Goal: Contribute content: Add original content to the website for others to see

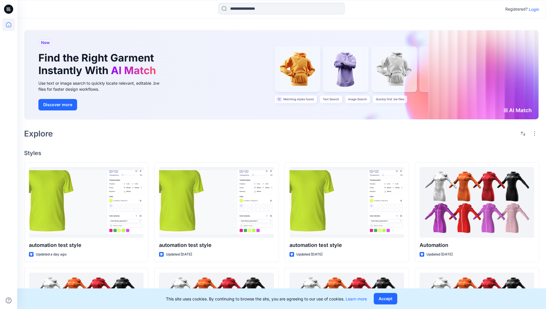
click at [532, 9] on p "Login" at bounding box center [534, 9] width 10 height 6
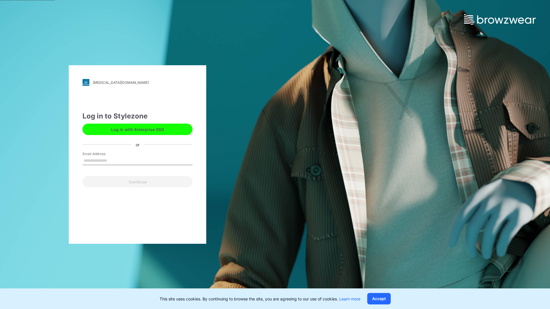
click at [113, 160] on input "Email Address" at bounding box center [138, 161] width 110 height 9
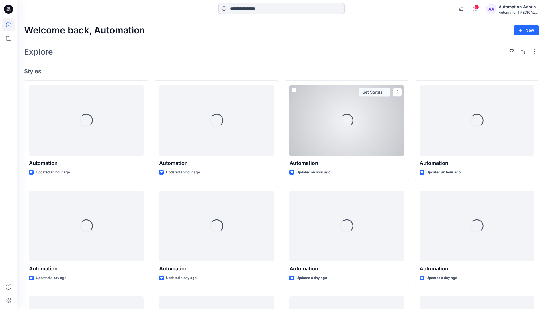
click at [11, 25] on icon at bounding box center [8, 24] width 5 height 5
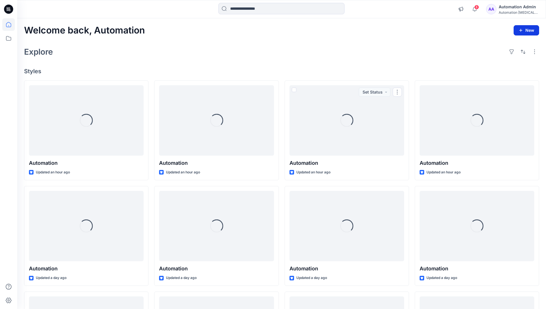
click at [529, 33] on button "New" at bounding box center [525, 30] width 25 height 10
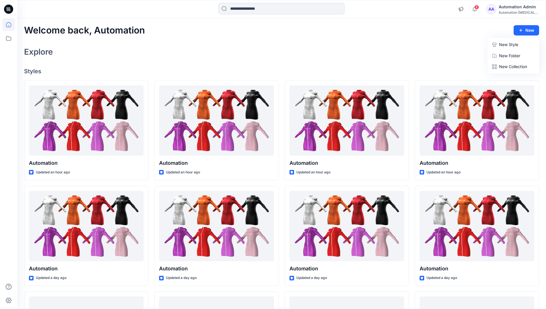
click at [503, 44] on p "New Style" at bounding box center [508, 44] width 19 height 7
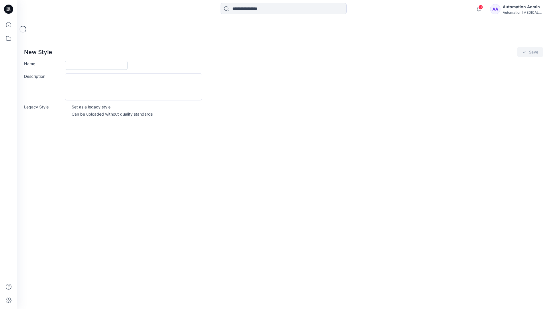
click at [85, 63] on input "Name" at bounding box center [96, 65] width 63 height 9
type input "**********"
click at [529, 53] on button "Save" at bounding box center [530, 52] width 26 height 10
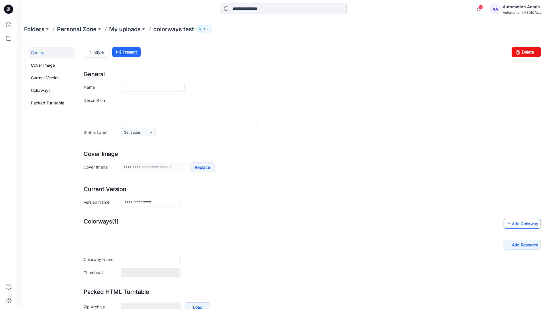
click at [514, 226] on link "Add Colorway" at bounding box center [522, 224] width 37 height 10
type input "**********"
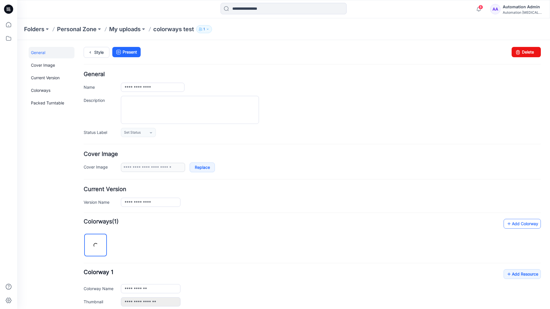
click at [513, 224] on link "Add Colorway" at bounding box center [522, 224] width 37 height 10
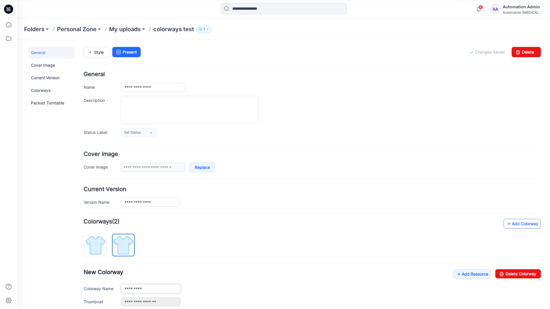
type input "**********"
click at [128, 245] on img at bounding box center [123, 245] width 21 height 21
click at [142, 290] on input "**********" at bounding box center [151, 288] width 60 height 9
click at [151, 288] on input "**********" at bounding box center [151, 288] width 60 height 9
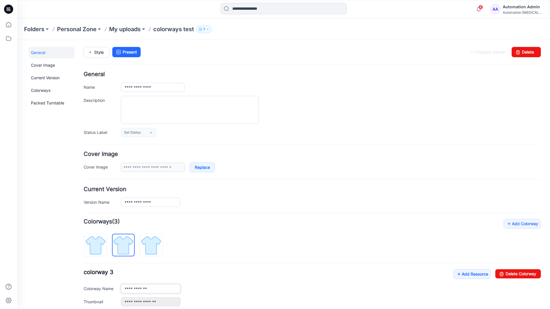
click at [151, 288] on input "**********" at bounding box center [151, 288] width 60 height 9
type input "*"
click at [101, 241] on img at bounding box center [95, 245] width 21 height 21
click at [469, 275] on link "Add Resource" at bounding box center [471, 275] width 37 height 10
type input "**********"
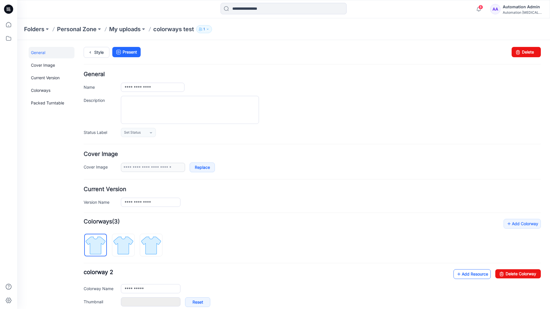
type input "**********"
click at [115, 302] on link at bounding box center [115, 302] width 5 height 5
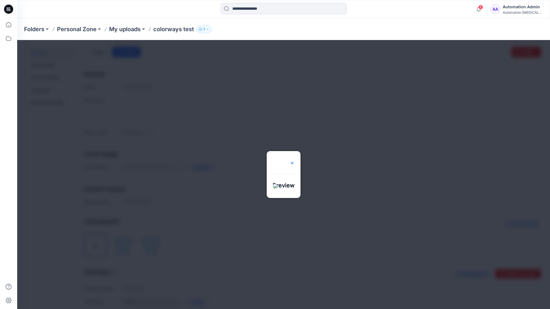
click at [294, 161] on img at bounding box center [292, 163] width 5 height 5
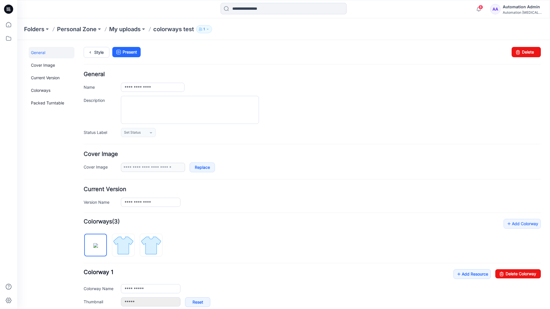
scroll to position [98, 0]
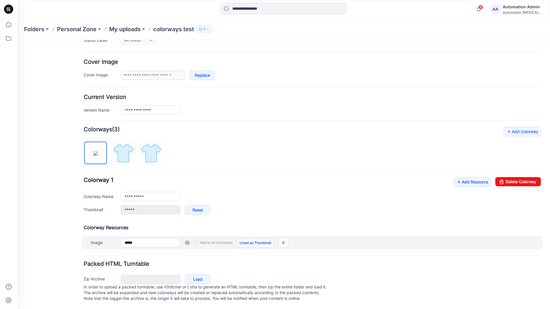
click at [253, 238] on link "Unset as Thumbnail" at bounding box center [255, 243] width 37 height 10
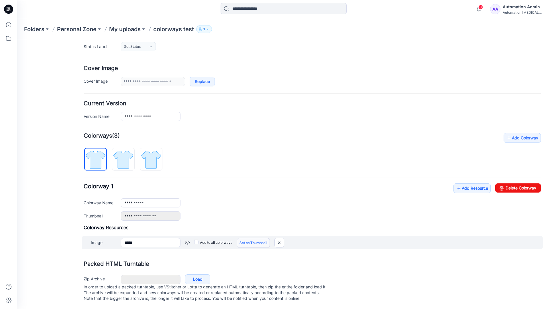
click at [245, 238] on link "Set as Thumbnail" at bounding box center [253, 243] width 33 height 10
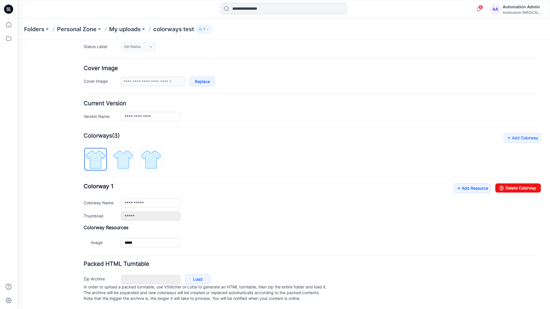
click at [17, 40] on link "Reset" at bounding box center [17, 40] width 0 height 0
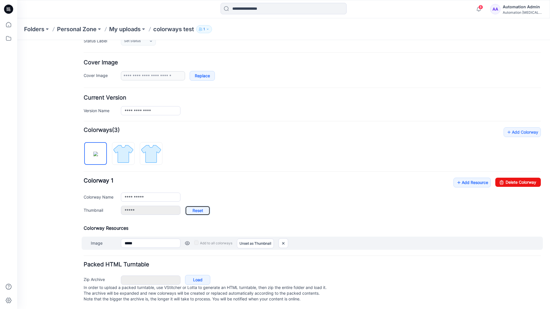
type input "**********"
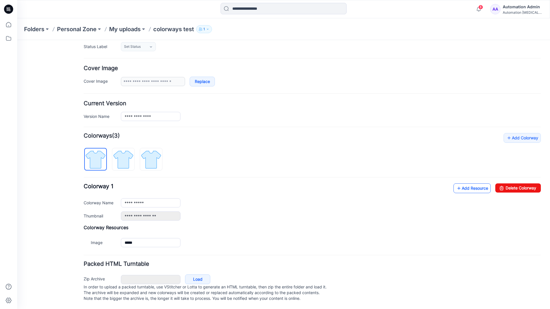
click at [468, 184] on link "Add Resource" at bounding box center [471, 189] width 37 height 10
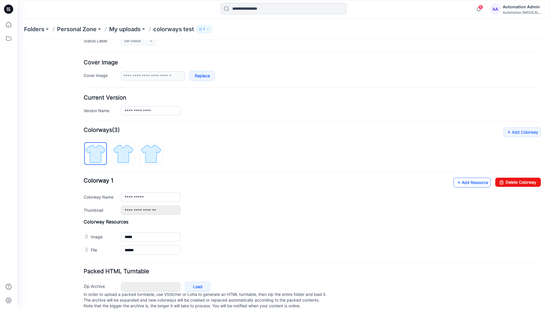
click at [471, 183] on link "Add Resource" at bounding box center [471, 183] width 37 height 10
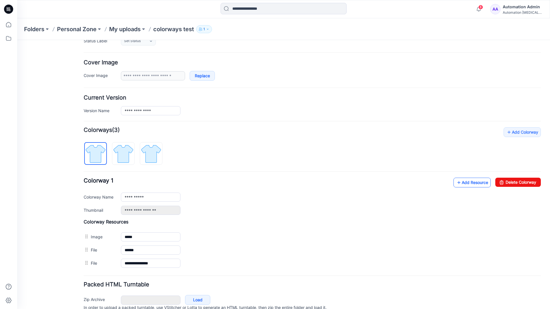
click at [463, 183] on link "Add Resource" at bounding box center [471, 183] width 37 height 10
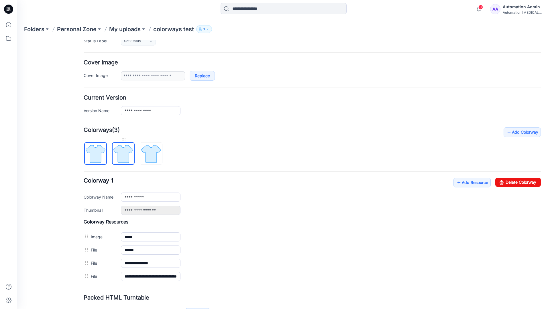
click at [129, 159] on img at bounding box center [123, 153] width 21 height 21
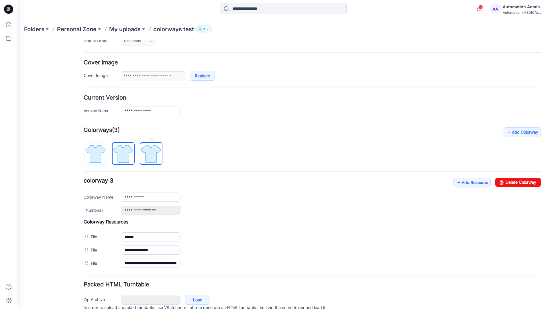
click at [158, 160] on img at bounding box center [150, 153] width 21 height 21
click at [129, 159] on img at bounding box center [123, 153] width 21 height 21
click at [103, 160] on img at bounding box center [95, 153] width 21 height 21
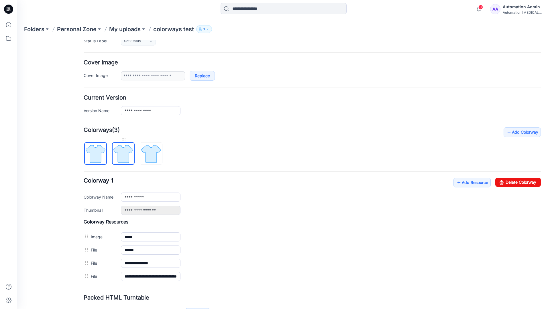
click at [121, 153] on img at bounding box center [123, 153] width 21 height 21
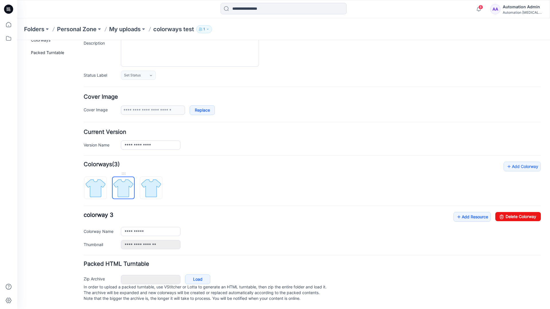
scroll to position [63, 0]
click at [151, 182] on img at bounding box center [150, 188] width 21 height 21
click at [121, 182] on img at bounding box center [123, 188] width 21 height 21
click at [148, 182] on img at bounding box center [150, 188] width 21 height 21
click at [123, 184] on img at bounding box center [123, 188] width 21 height 21
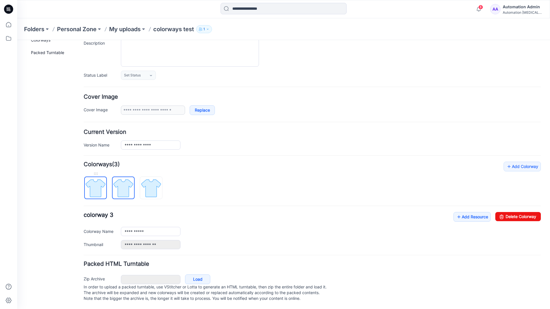
click at [99, 185] on img at bounding box center [95, 188] width 21 height 21
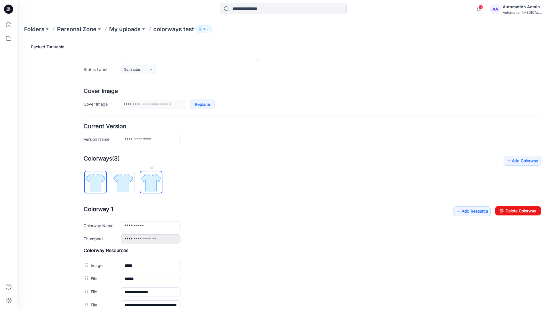
click at [150, 182] on img at bounding box center [150, 182] width 21 height 21
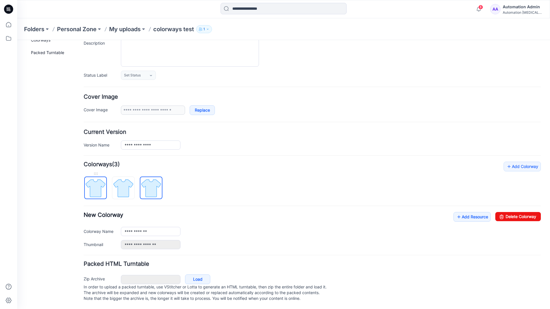
click at [101, 182] on img at bounding box center [95, 188] width 21 height 21
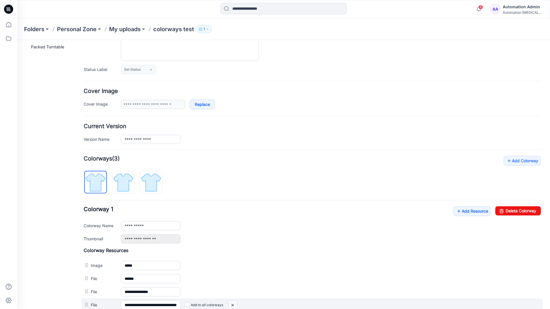
click at [234, 306] on img at bounding box center [232, 305] width 9 height 9
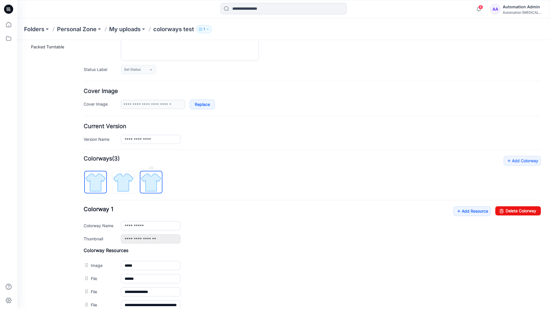
click at [150, 184] on img at bounding box center [150, 182] width 21 height 21
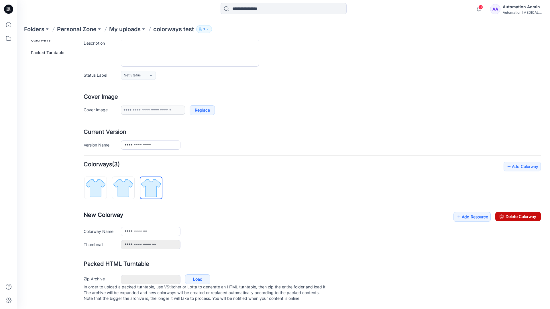
click at [506, 212] on link "Delete Colorway" at bounding box center [518, 216] width 46 height 9
click at [132, 180] on img at bounding box center [123, 188] width 21 height 21
click at [523, 212] on link "Delete Colorway" at bounding box center [518, 216] width 46 height 9
type input "**********"
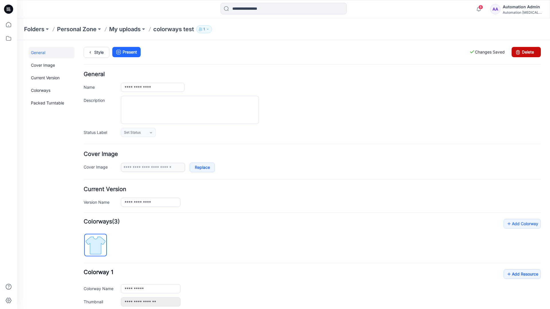
click at [526, 52] on link "Delete" at bounding box center [526, 52] width 29 height 10
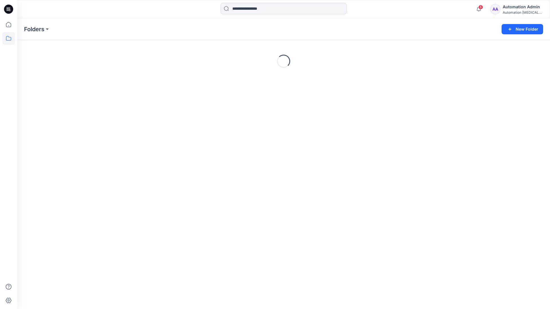
click at [524, 9] on div "Automation Admin" at bounding box center [523, 6] width 40 height 7
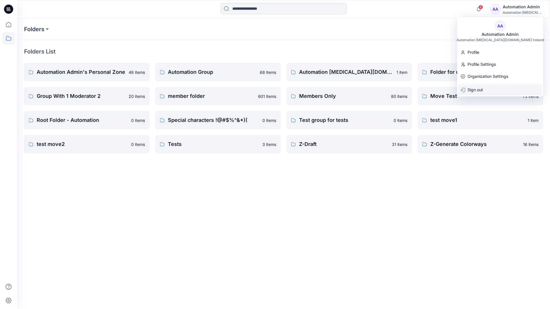
click at [482, 88] on p "Sign out" at bounding box center [475, 90] width 15 height 11
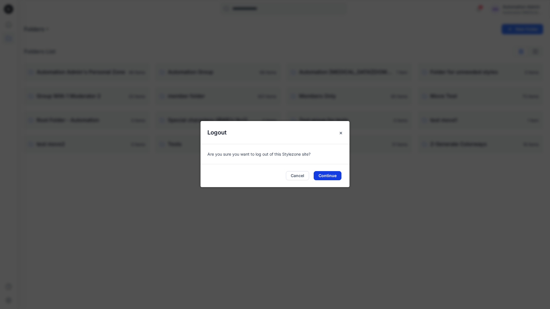
click at [328, 176] on button "Continue" at bounding box center [328, 175] width 28 height 9
